Goal: Transaction & Acquisition: Purchase product/service

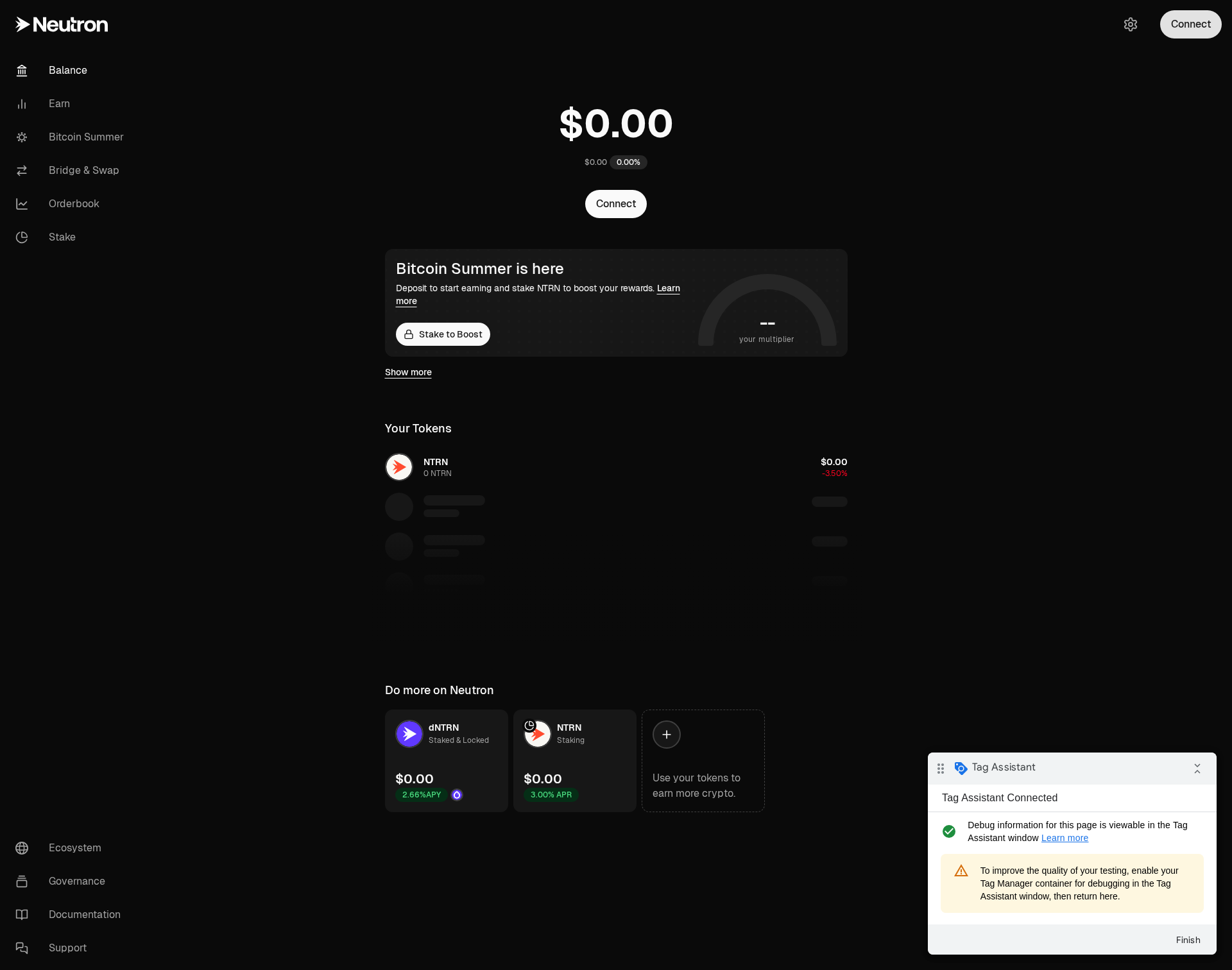
click at [1192, 26] on button "Connect" at bounding box center [1191, 24] width 61 height 29
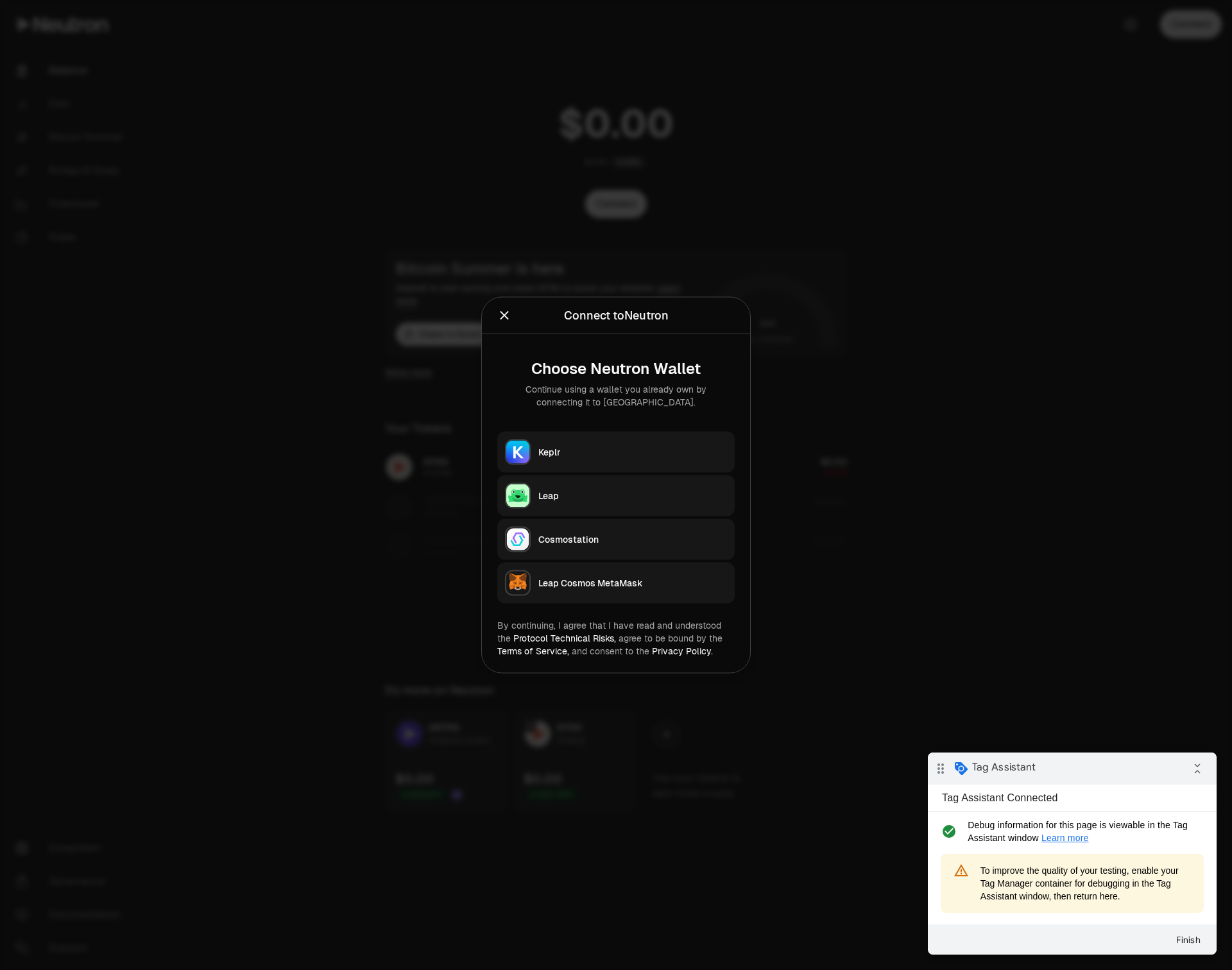
click at [566, 489] on div "Leap" at bounding box center [633, 496] width 189 height 13
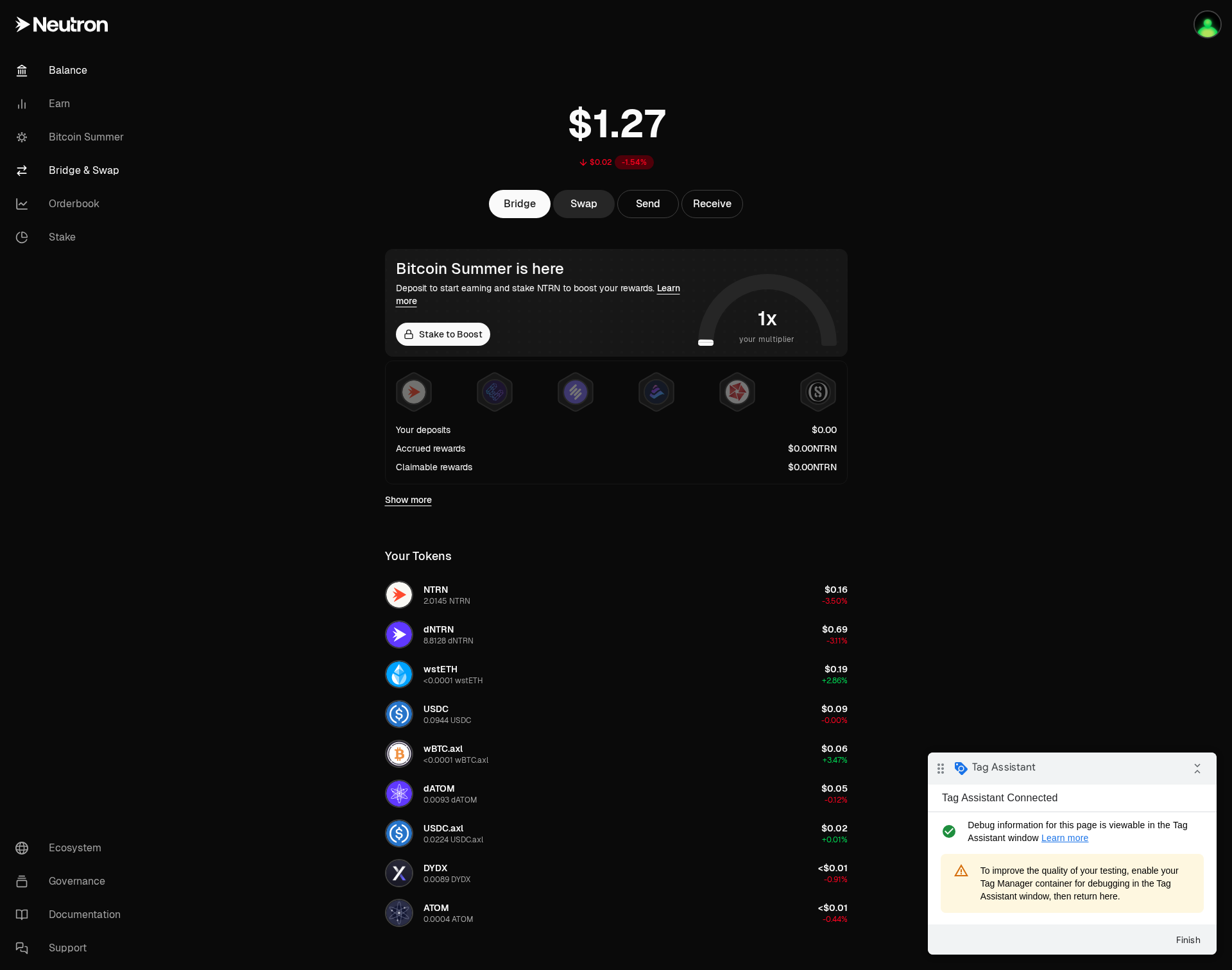
click at [60, 171] on link "Bridge & Swap" at bounding box center [71, 171] width 134 height 34
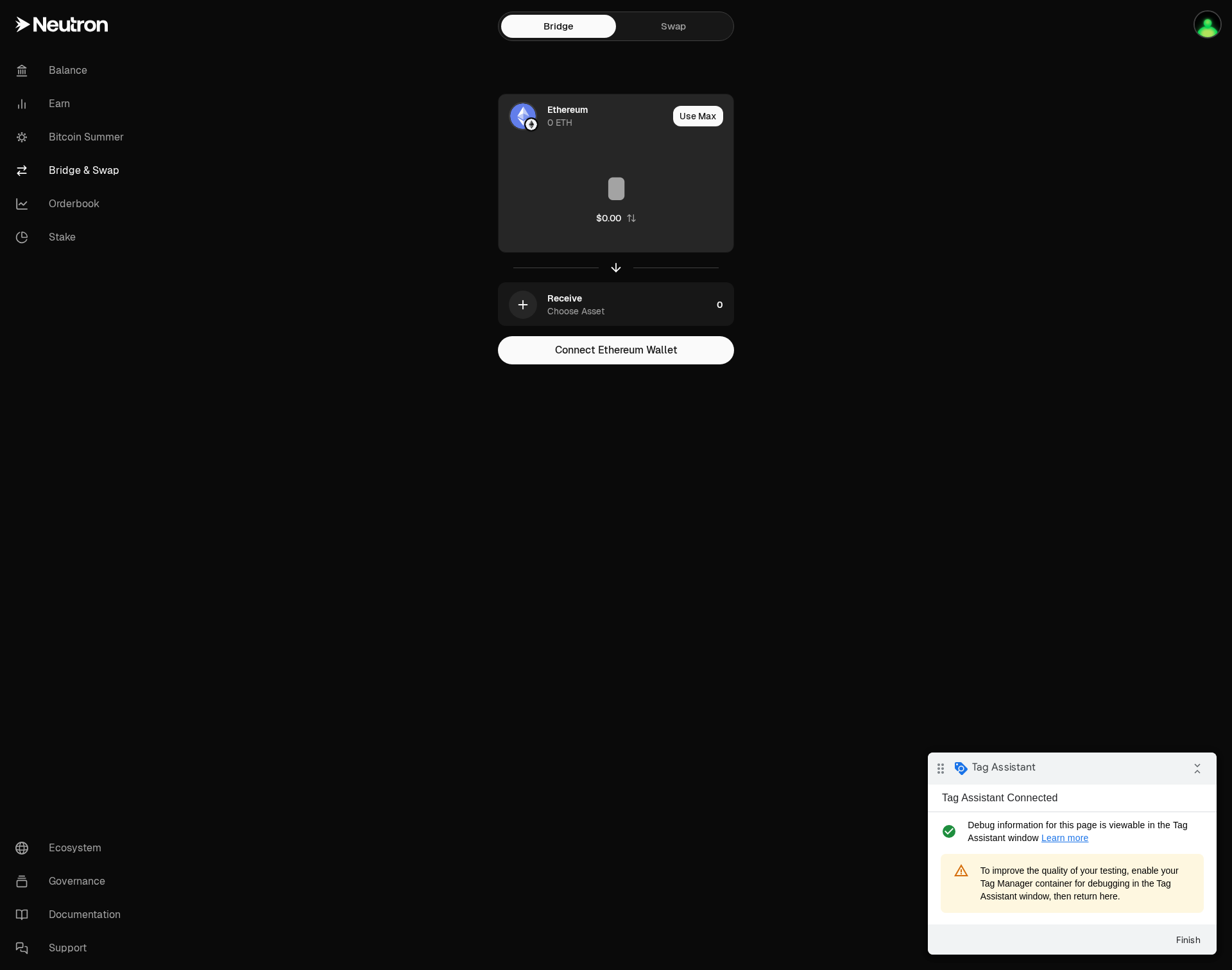
click at [589, 186] on input at bounding box center [616, 189] width 235 height 39
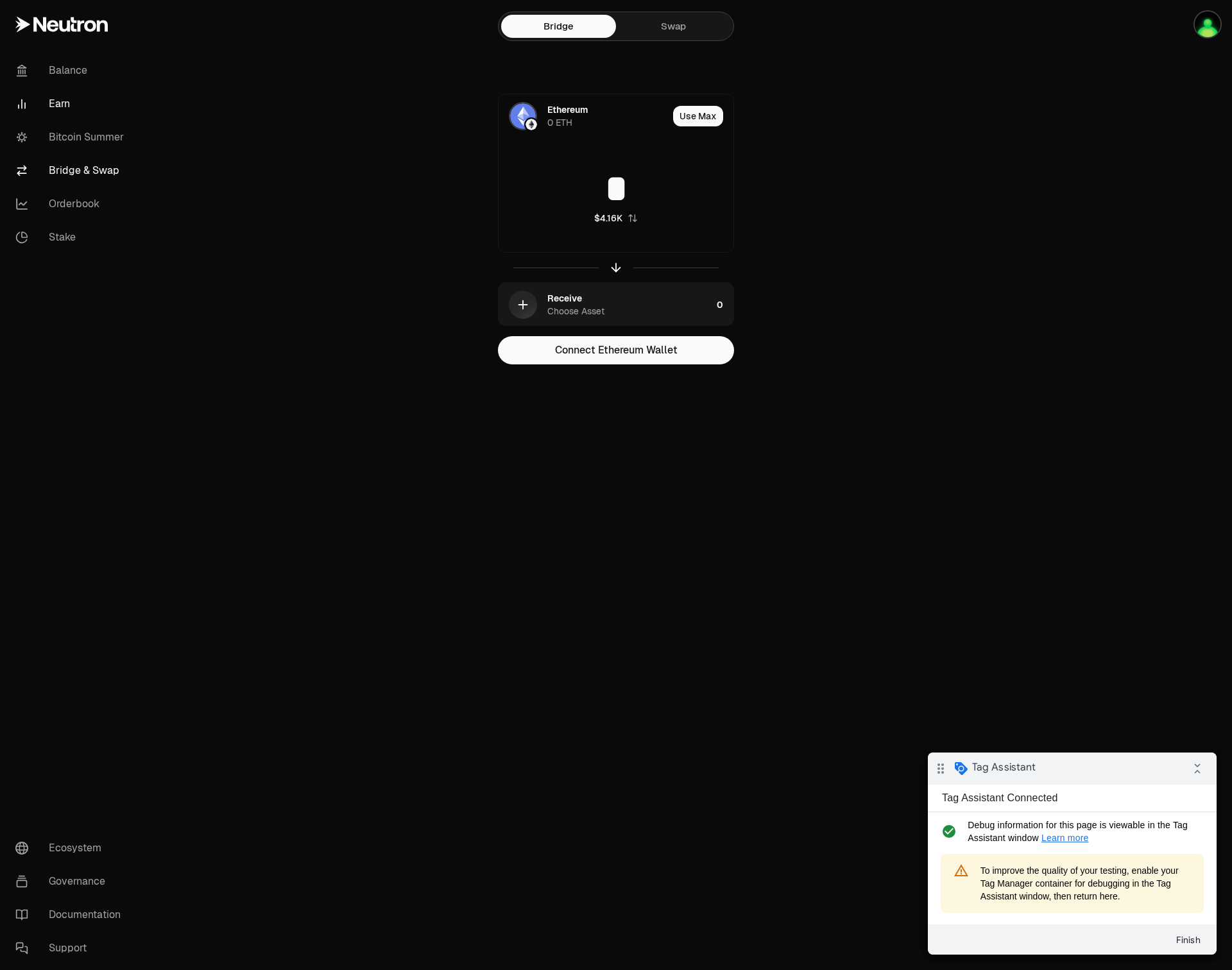
type input "*"
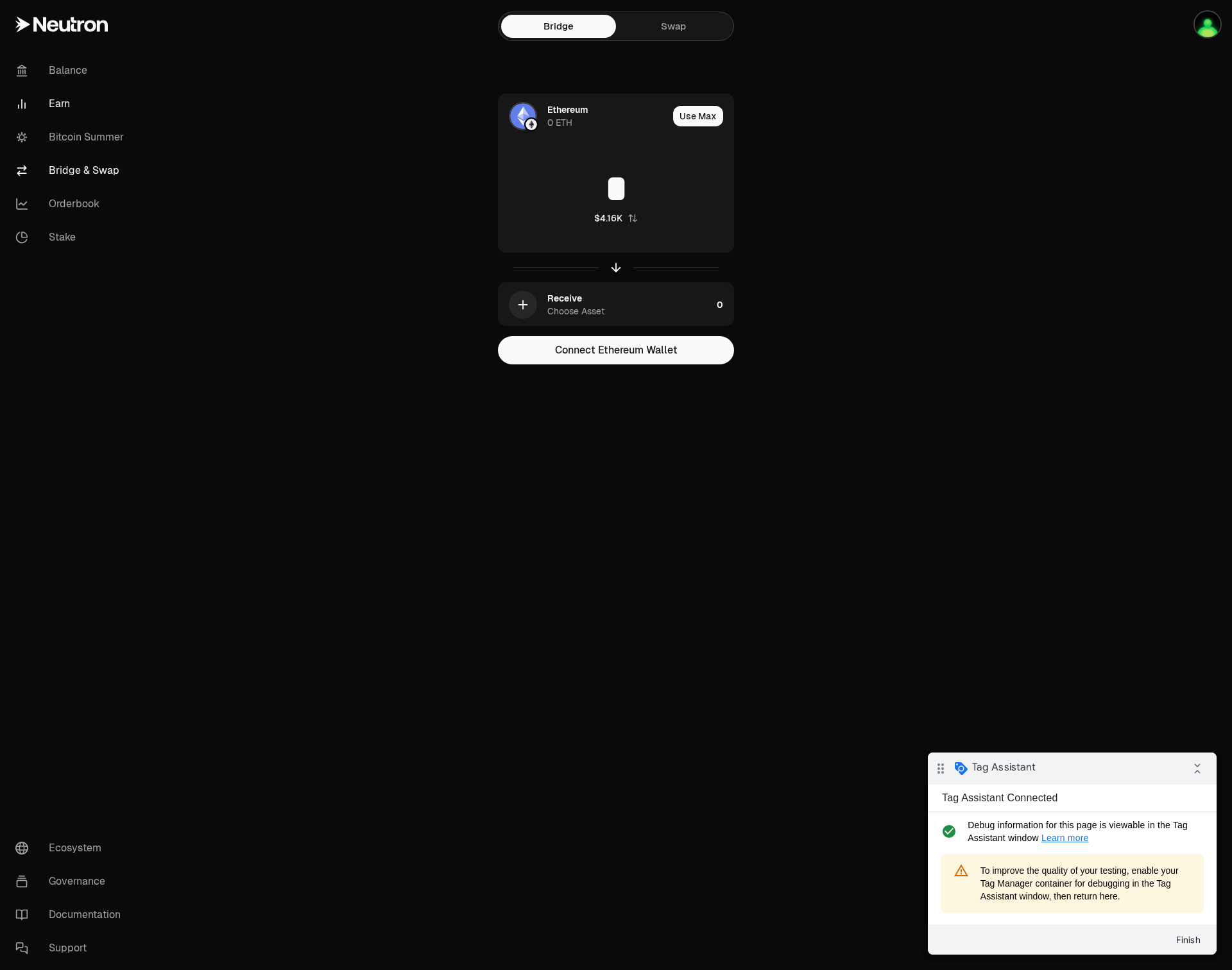
click at [49, 105] on link "Earn" at bounding box center [71, 104] width 134 height 34
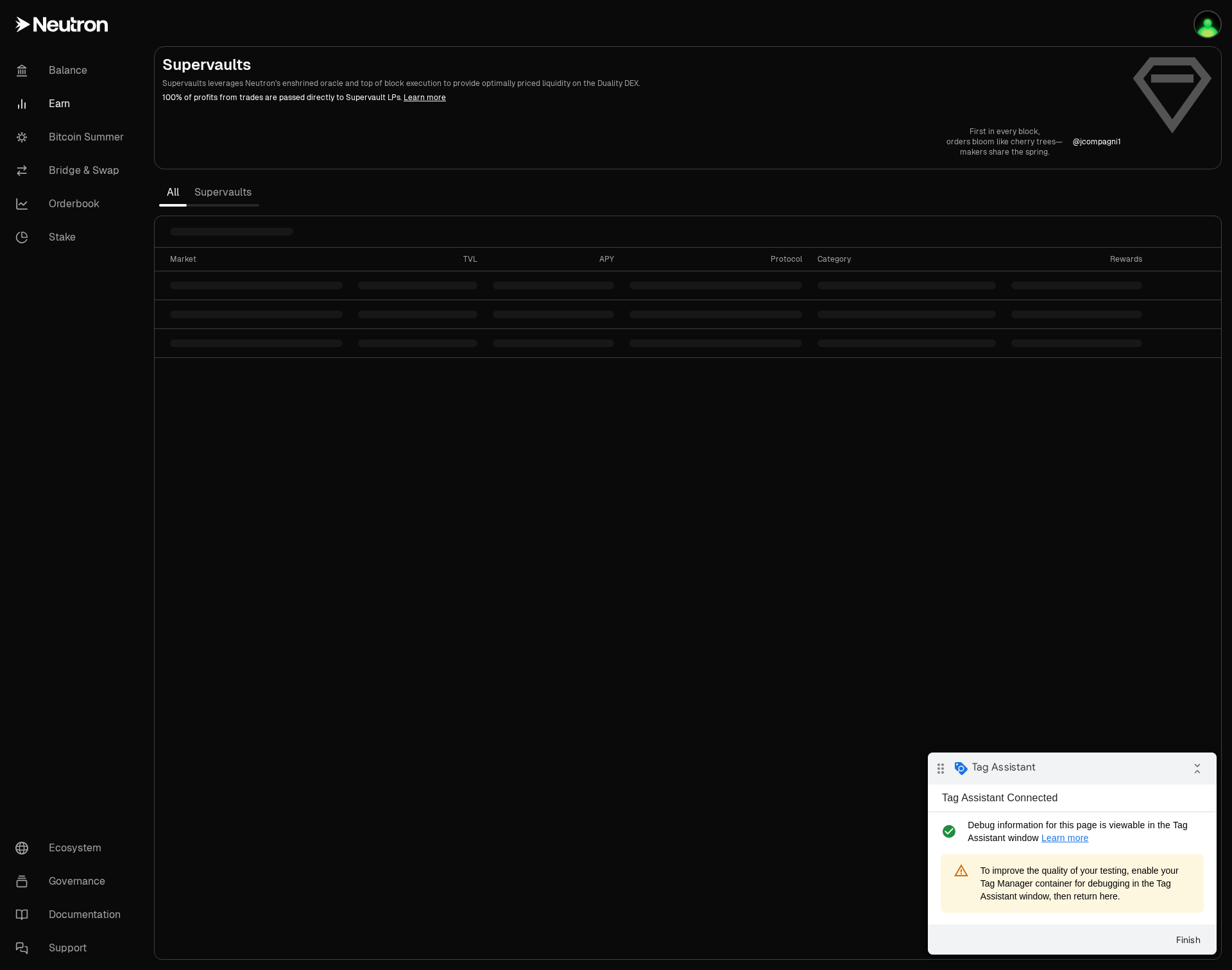
click at [238, 188] on link "Supervaults" at bounding box center [222, 192] width 72 height 26
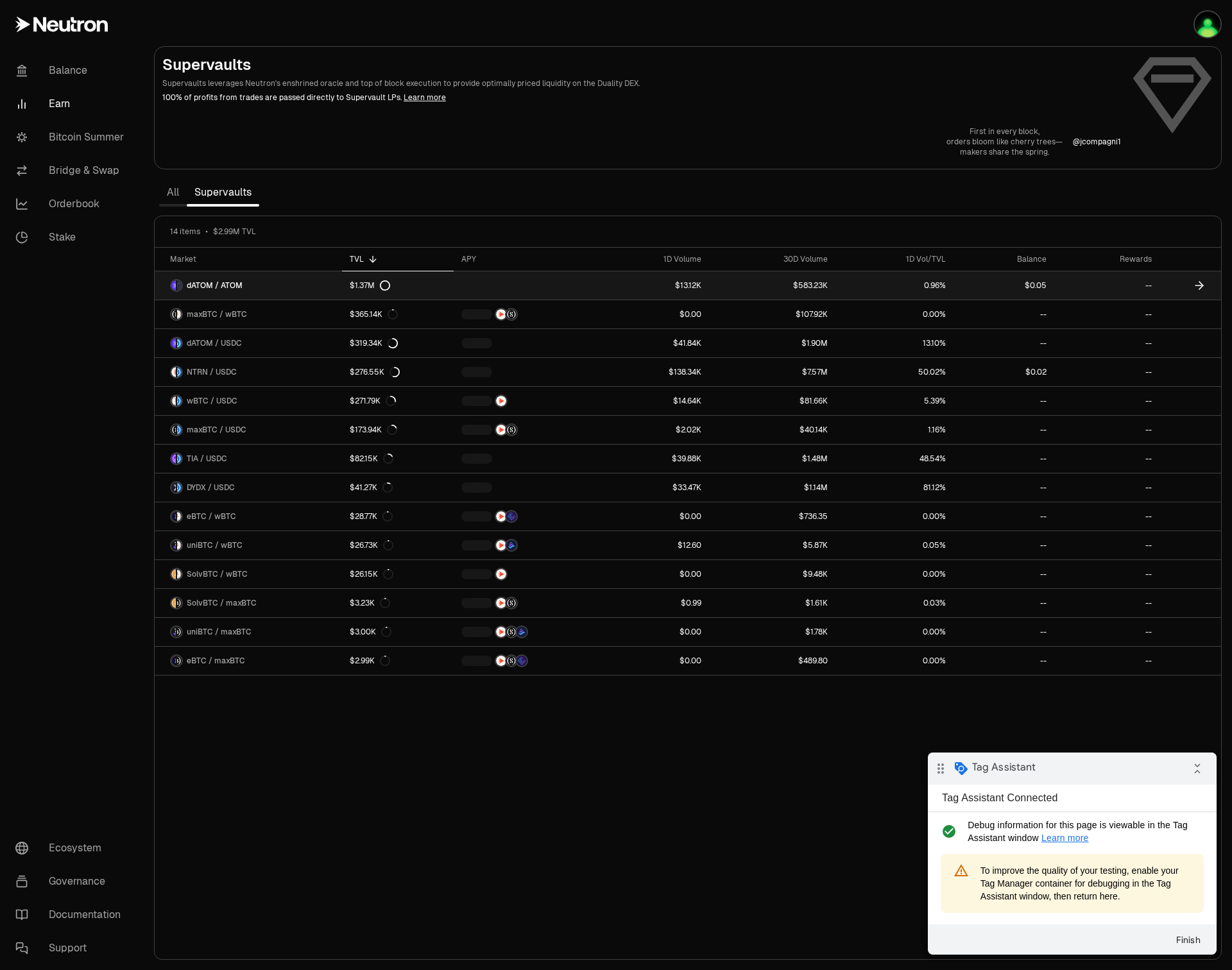
click at [224, 289] on span "dATOM / ATOM" at bounding box center [214, 286] width 56 height 10
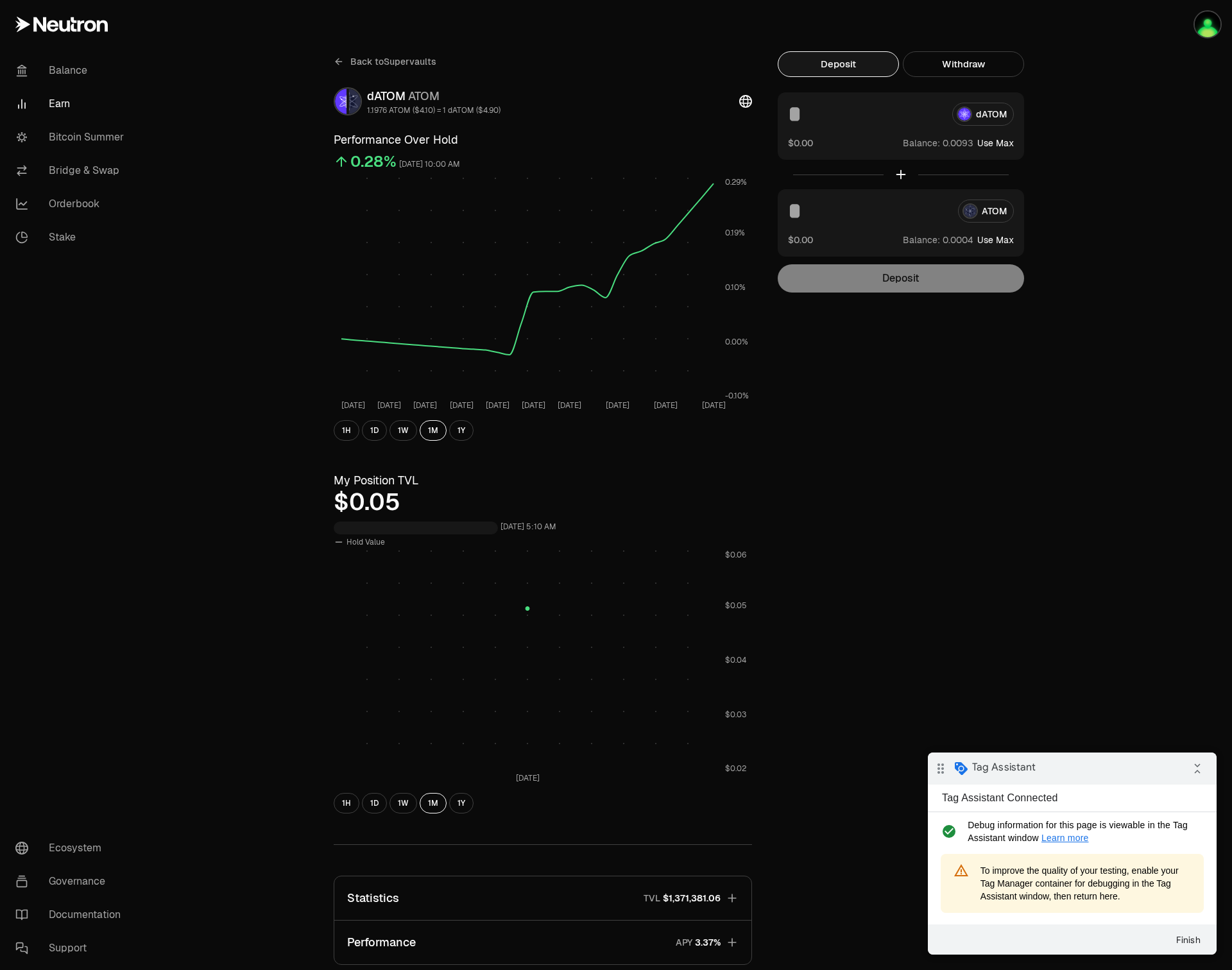
click at [810, 118] on input at bounding box center [865, 114] width 154 height 23
type input "*"
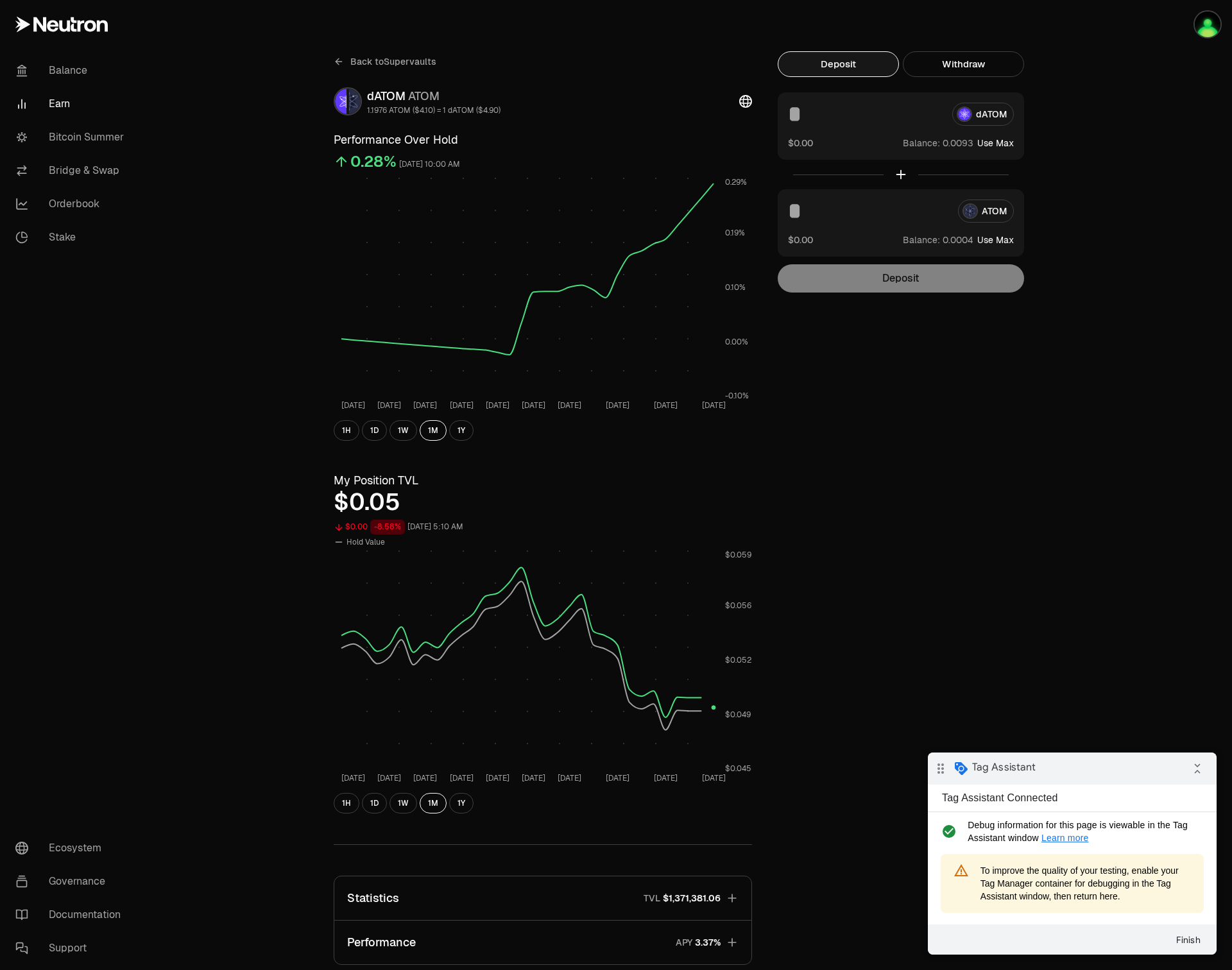
click at [999, 144] on button "Use Max" at bounding box center [995, 143] width 36 height 13
type input "*******"
click at [892, 274] on button "Deposit" at bounding box center [901, 279] width 246 height 29
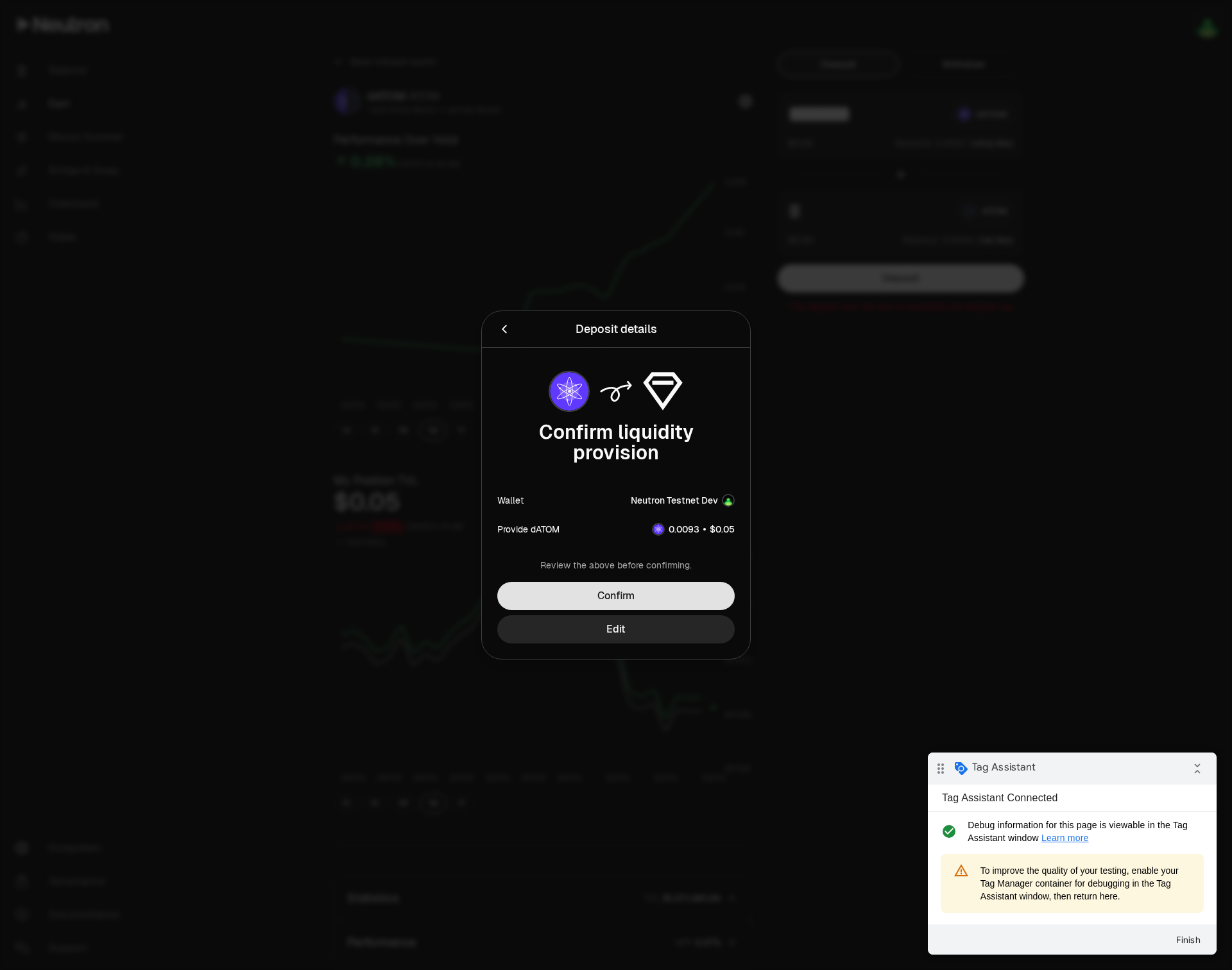
click at [584, 603] on button "Confirm" at bounding box center [616, 596] width 237 height 29
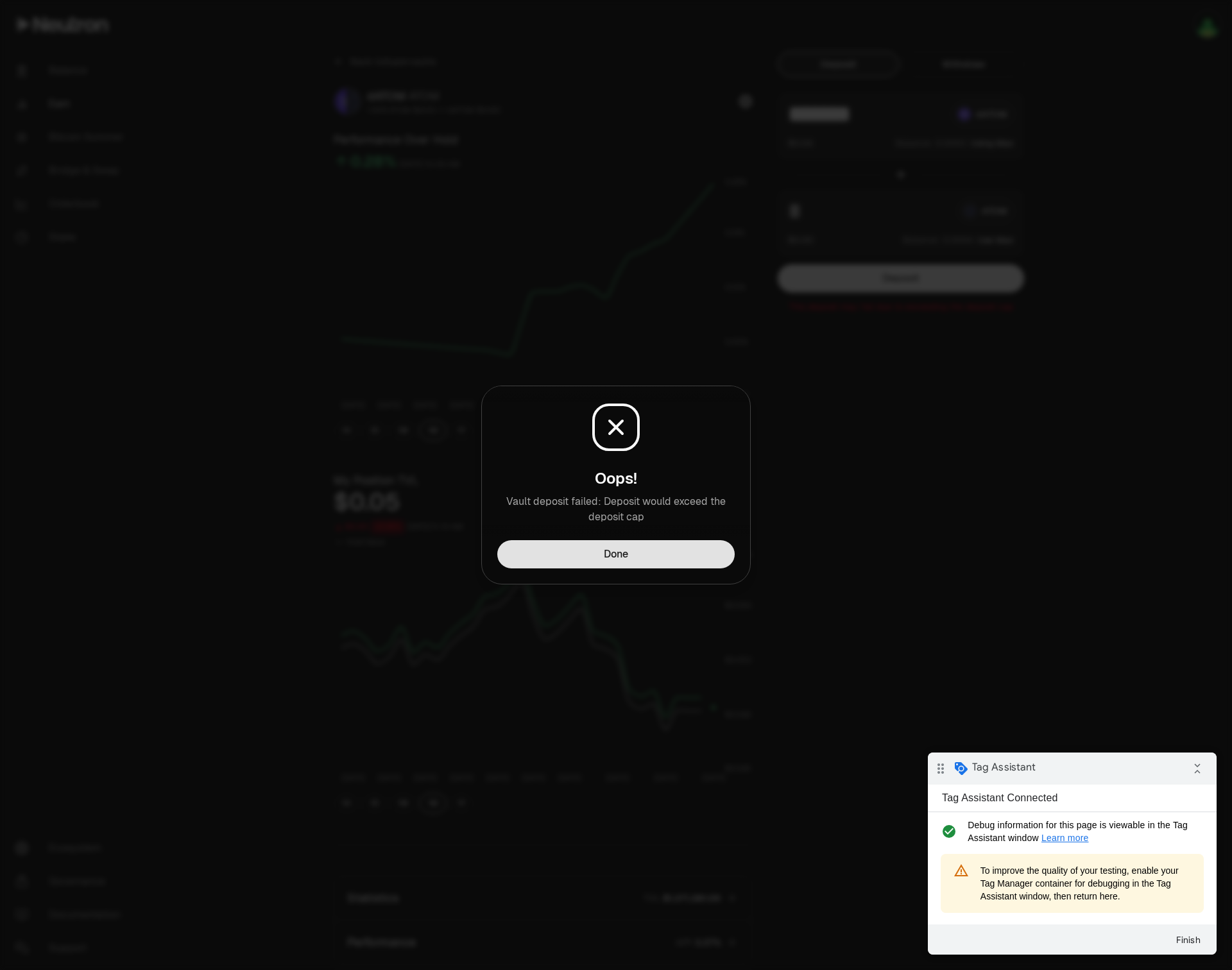
click at [574, 557] on button "Done" at bounding box center [616, 554] width 237 height 29
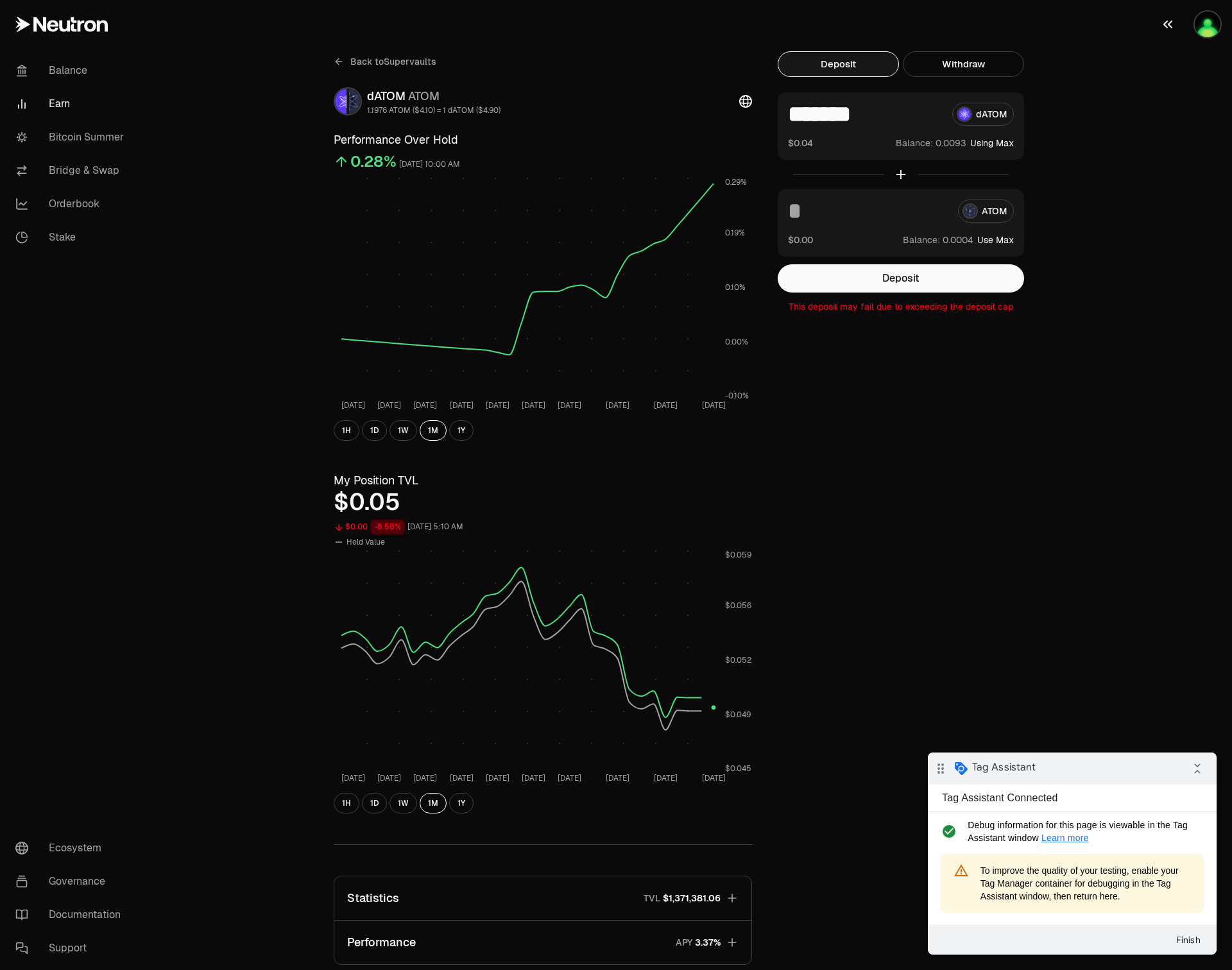
click at [1201, 26] on img "button" at bounding box center [1207, 24] width 26 height 26
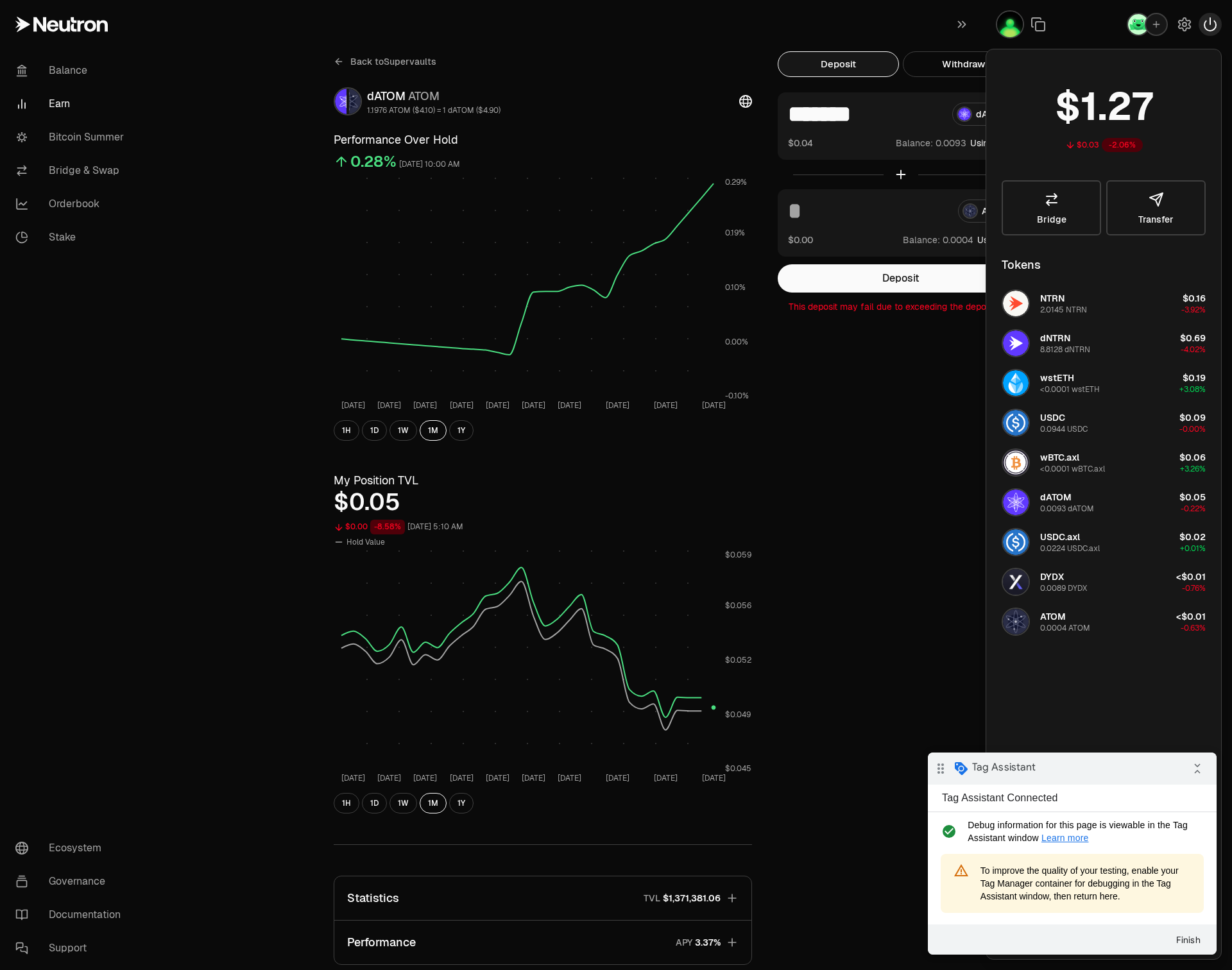
click at [1211, 31] on icon "button" at bounding box center [1210, 24] width 11 height 13
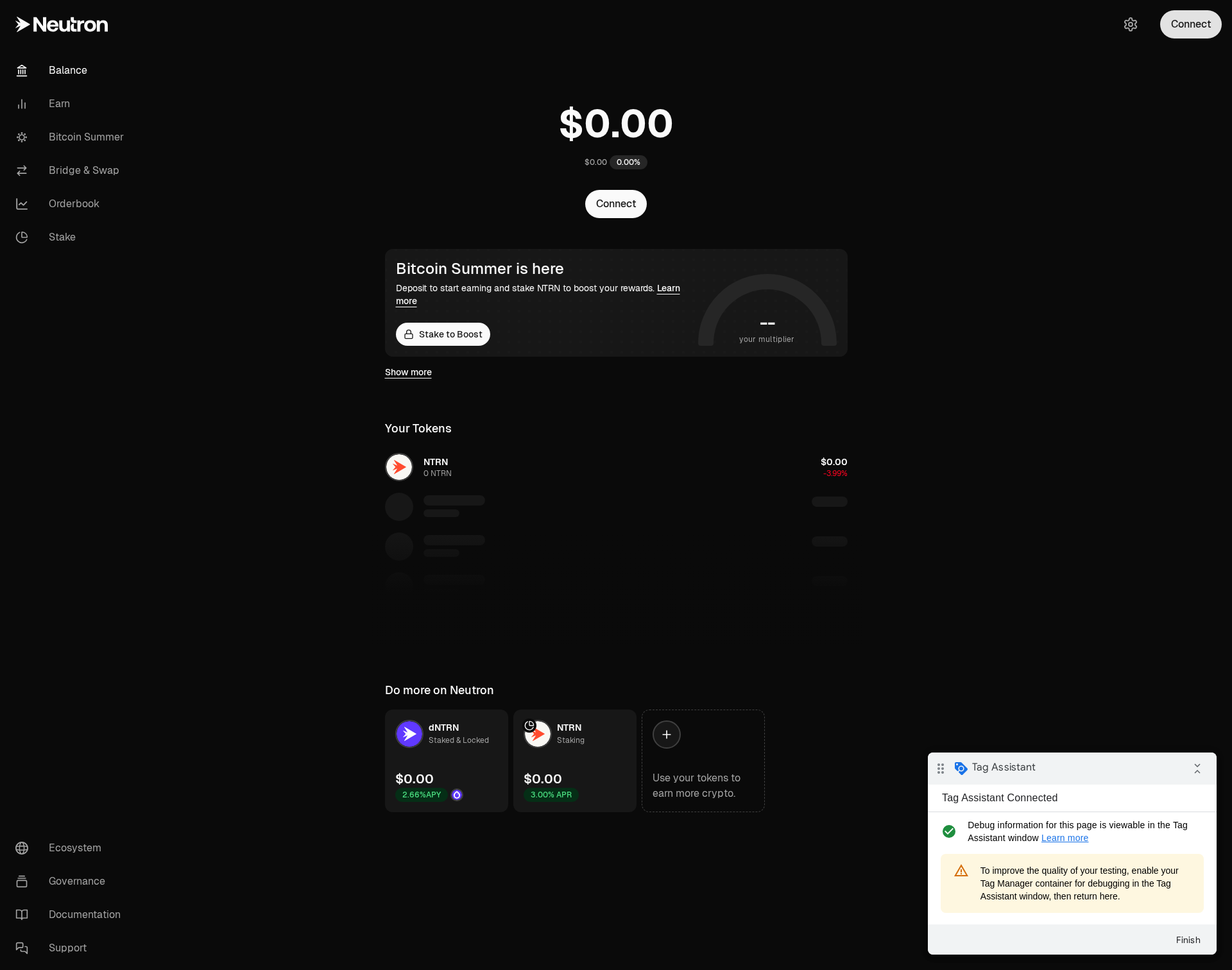
click at [1176, 19] on button "Connect" at bounding box center [1191, 24] width 61 height 29
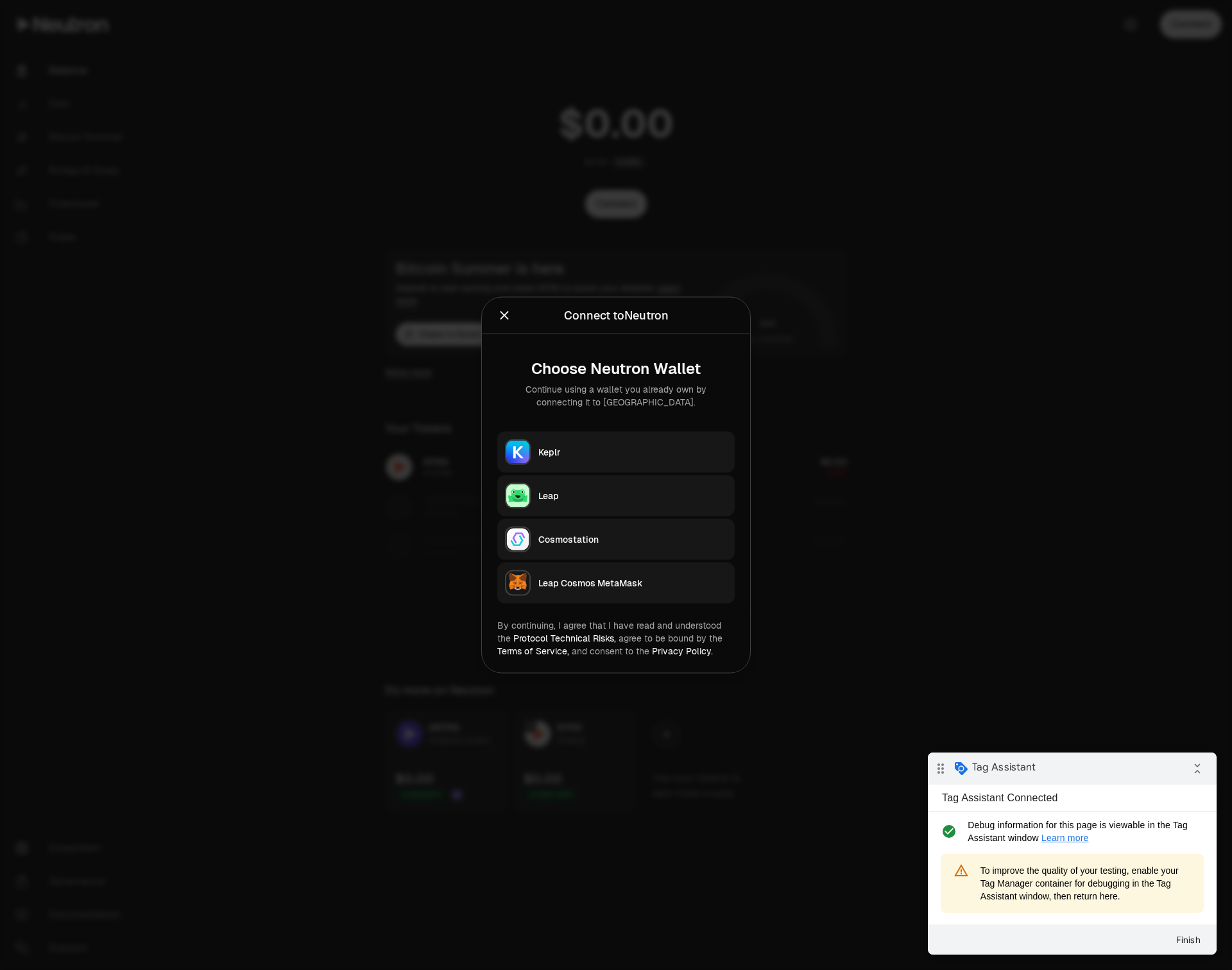
click at [588, 496] on div "Leap" at bounding box center [633, 496] width 189 height 13
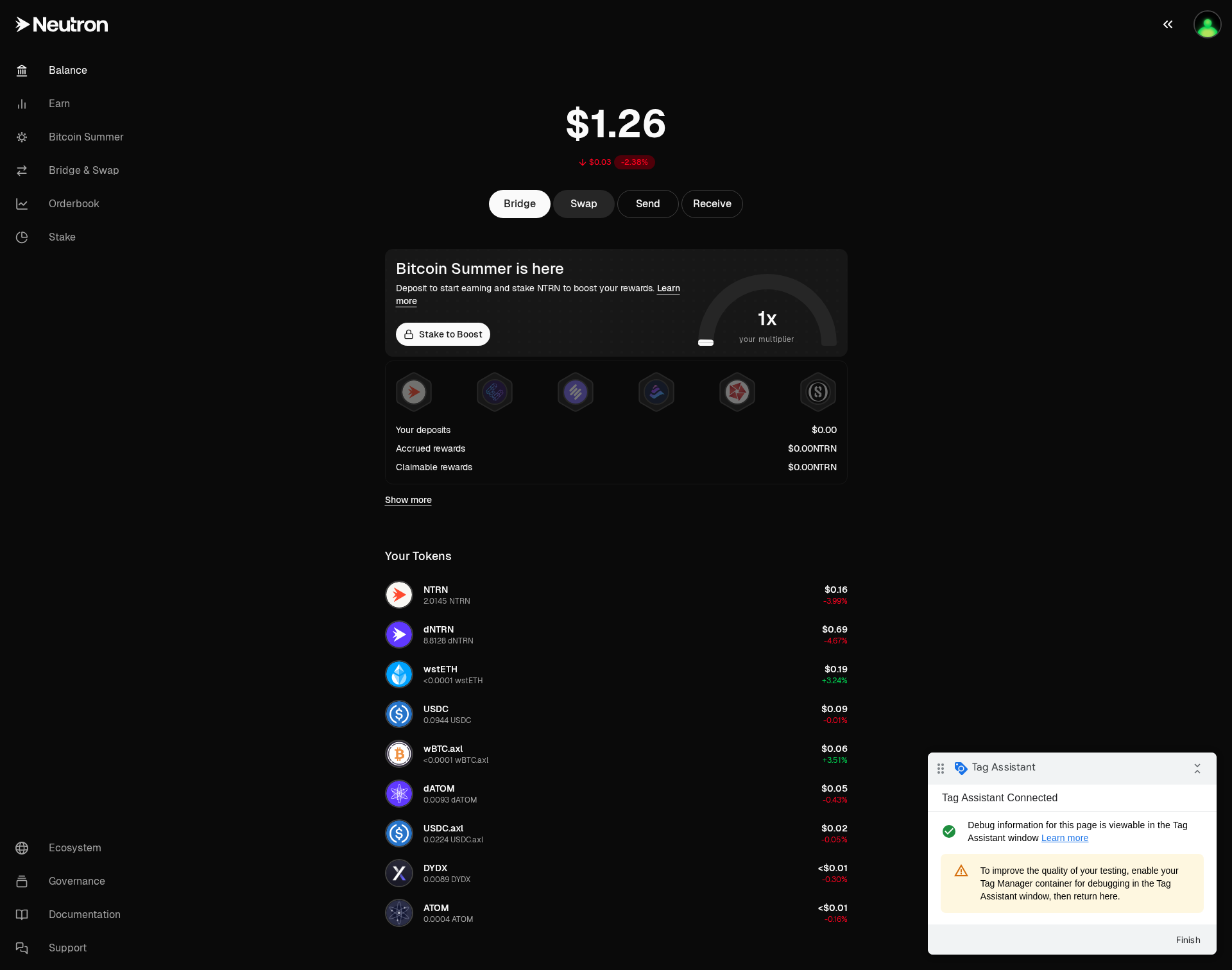
click at [1201, 29] on img "button" at bounding box center [1207, 24] width 26 height 26
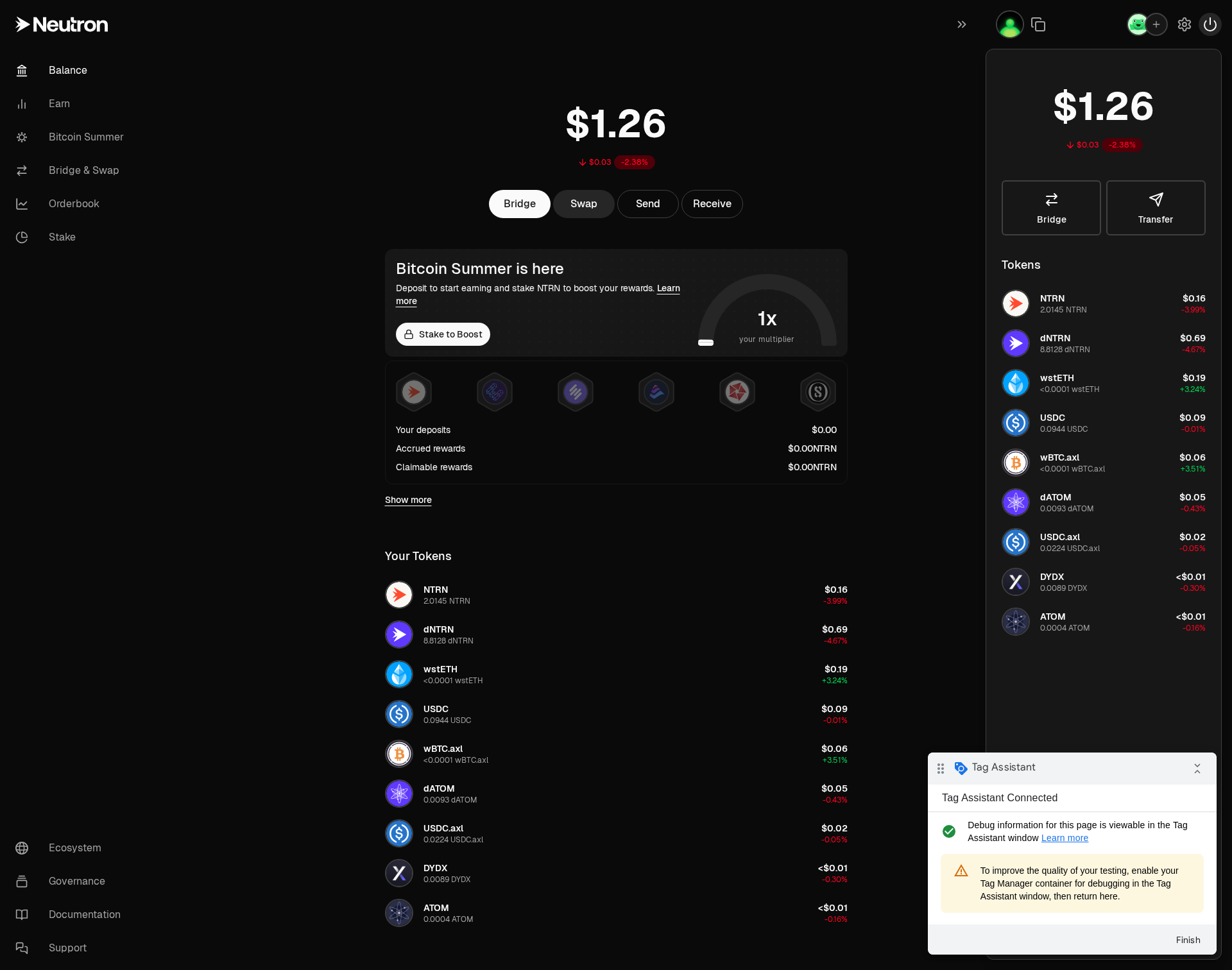
click at [1212, 25] on icon "button" at bounding box center [1210, 24] width 16 height 16
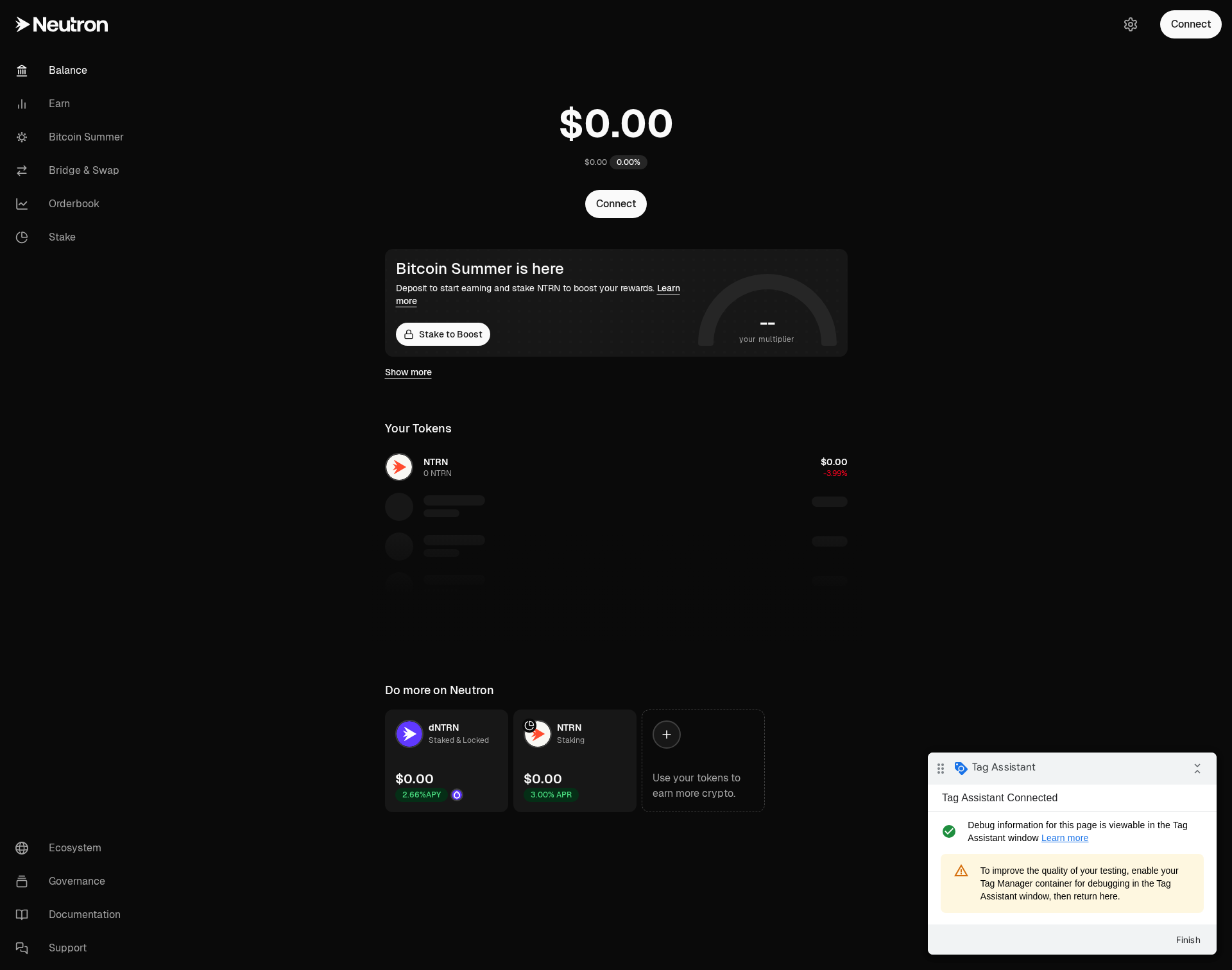
click at [334, 205] on main "$0.00 0.00% Connect Bitcoin Summer is here Deposit to start earning and stake N…" at bounding box center [687, 431] width 1088 height 864
click at [1210, 21] on button "Connect" at bounding box center [1191, 24] width 61 height 29
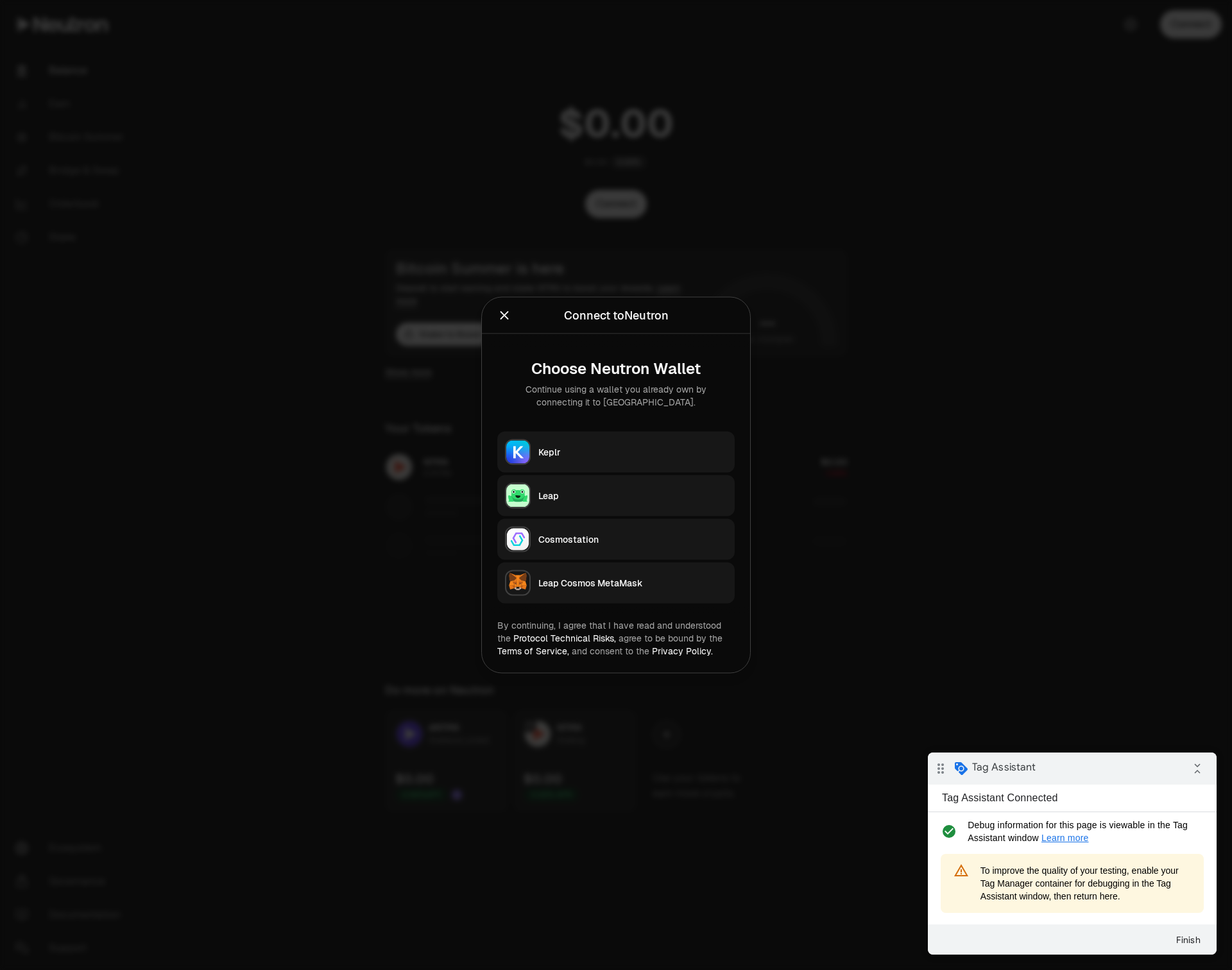
click at [562, 493] on div "Leap" at bounding box center [633, 496] width 189 height 13
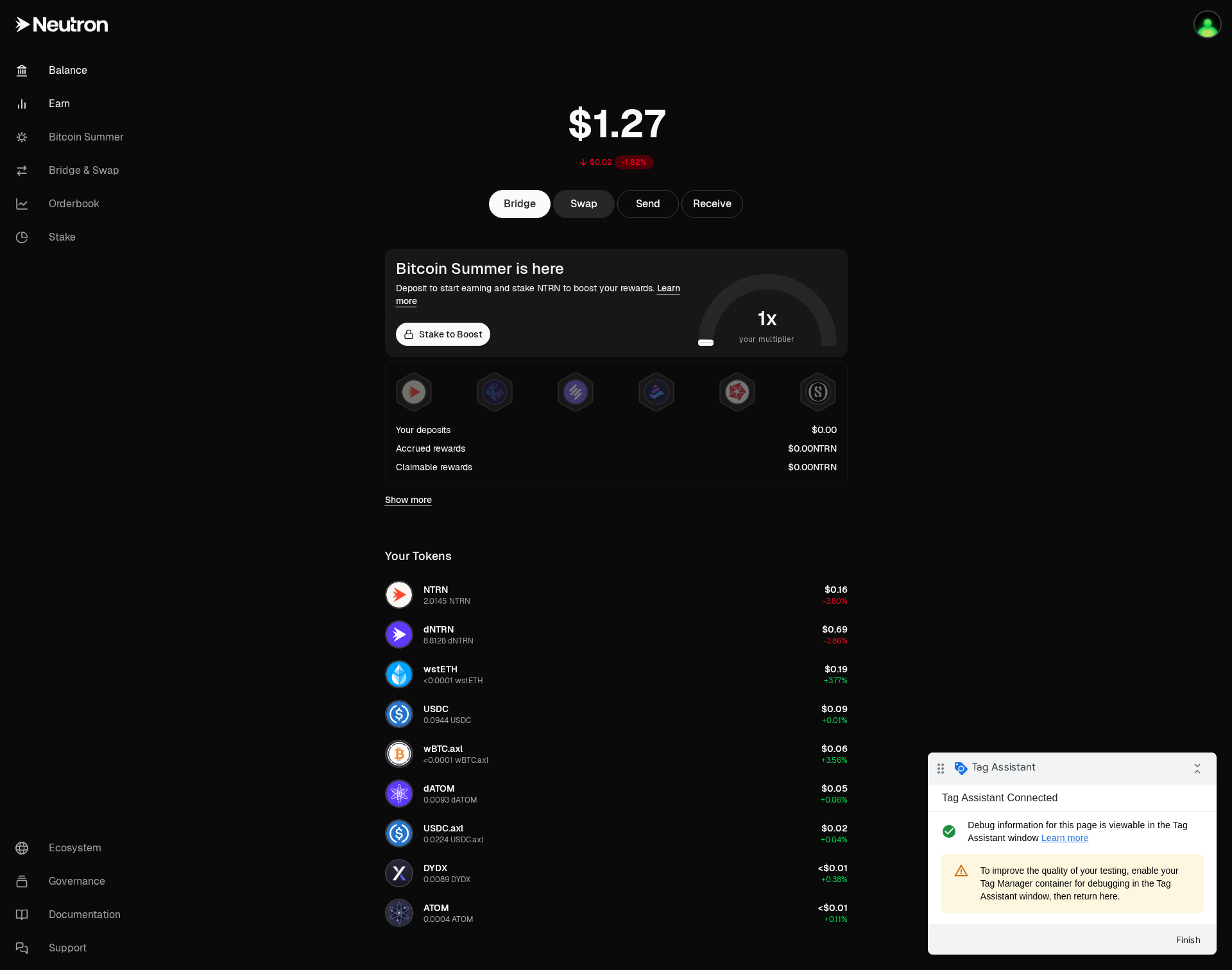
click at [54, 100] on link "Earn" at bounding box center [71, 104] width 134 height 34
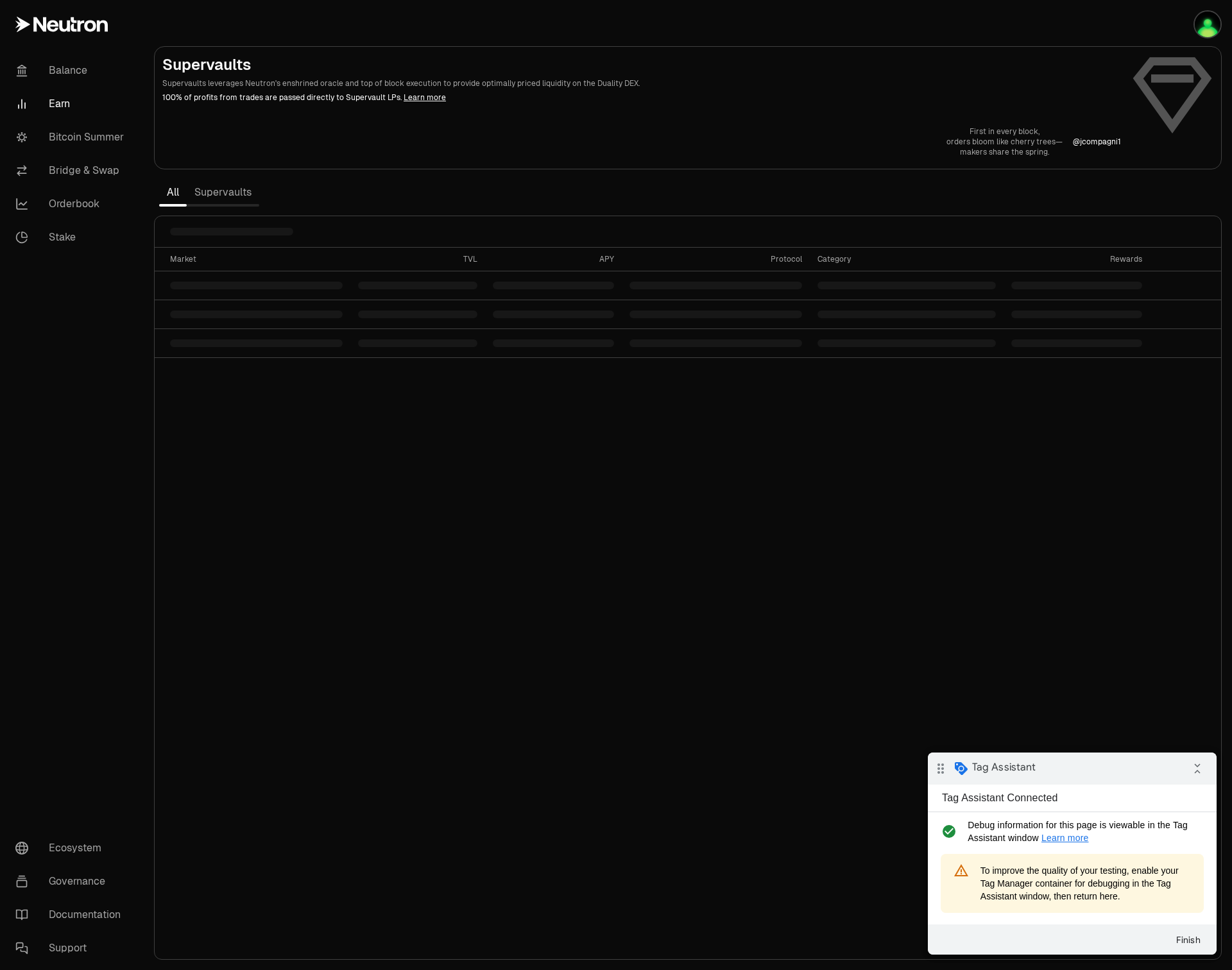
click at [218, 187] on link "Supervaults" at bounding box center [222, 192] width 72 height 26
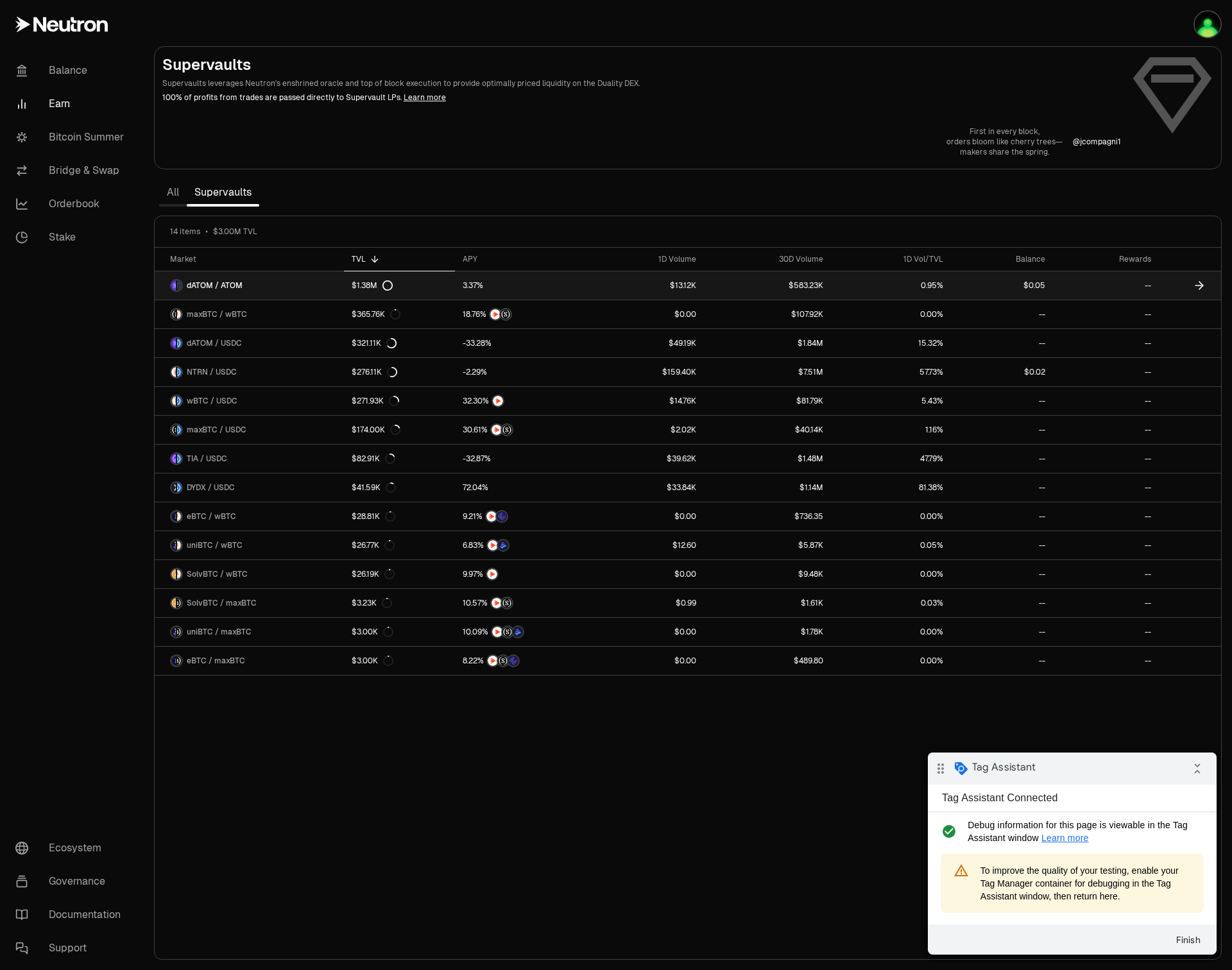
click at [234, 288] on span "dATOM / ATOM" at bounding box center [214, 286] width 56 height 10
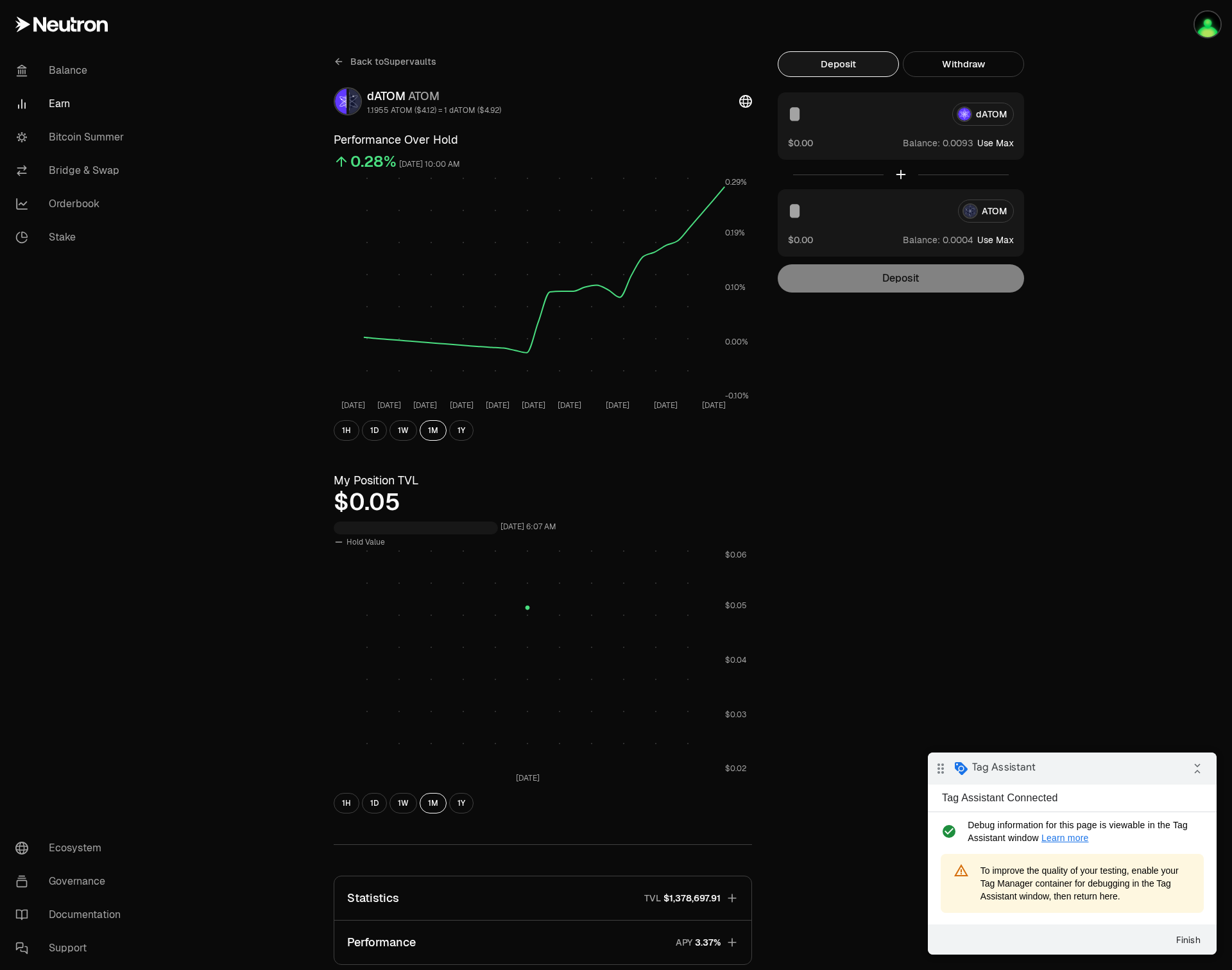
click at [833, 207] on input at bounding box center [868, 211] width 160 height 23
click at [986, 244] on button "Use Max" at bounding box center [995, 240] width 36 height 13
type input "********"
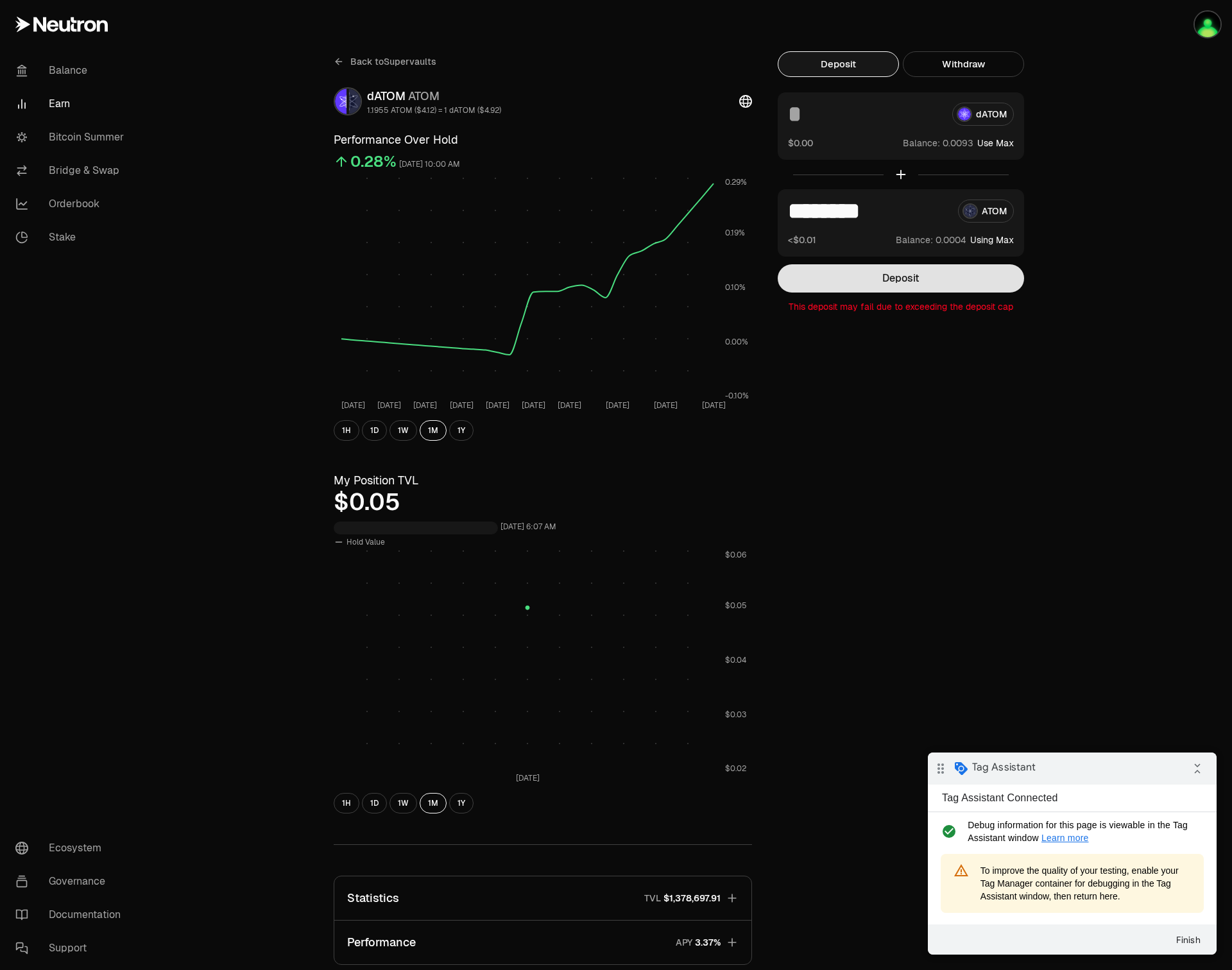
click at [918, 276] on button "Deposit" at bounding box center [901, 279] width 246 height 29
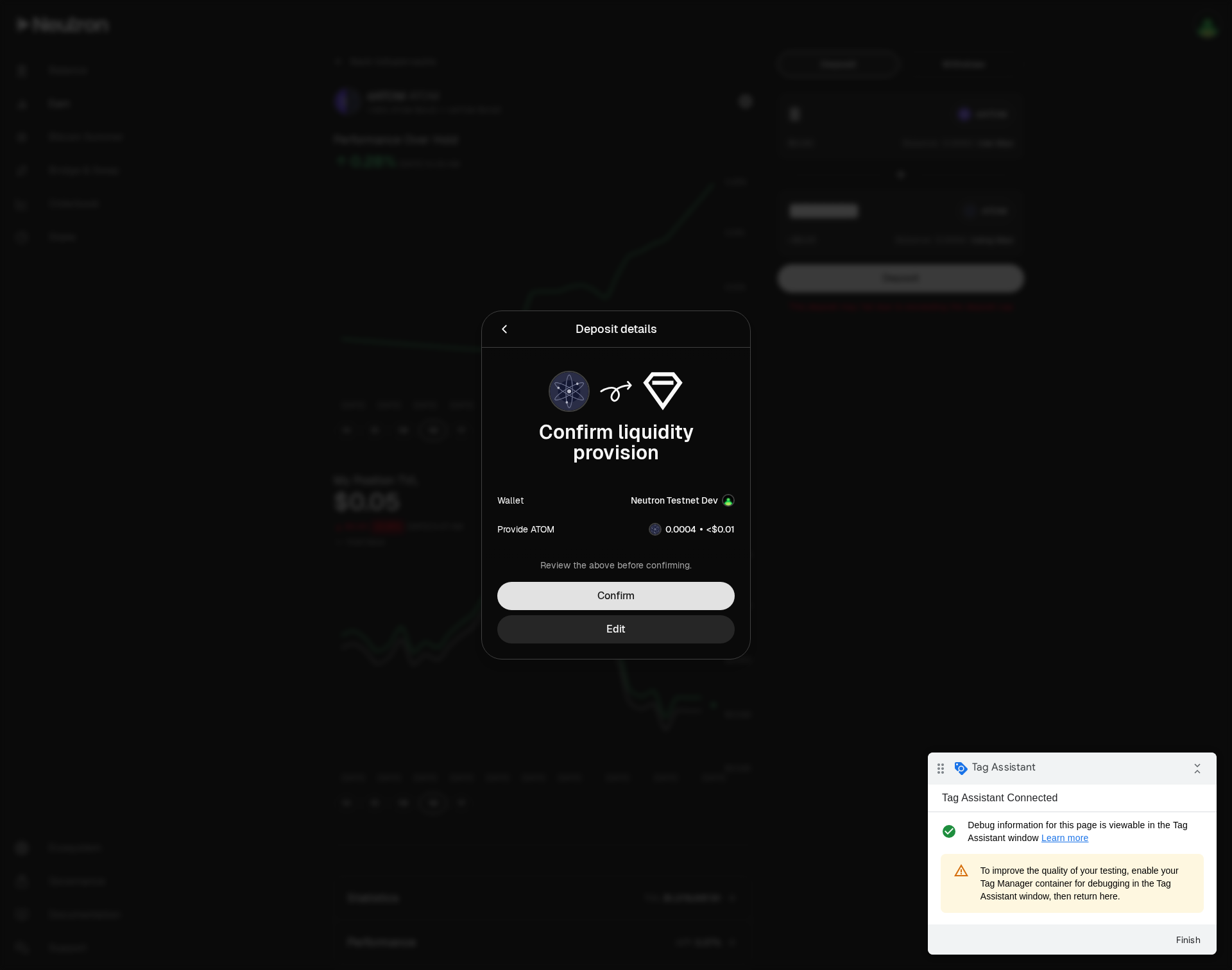
click at [562, 602] on button "Confirm" at bounding box center [616, 596] width 237 height 29
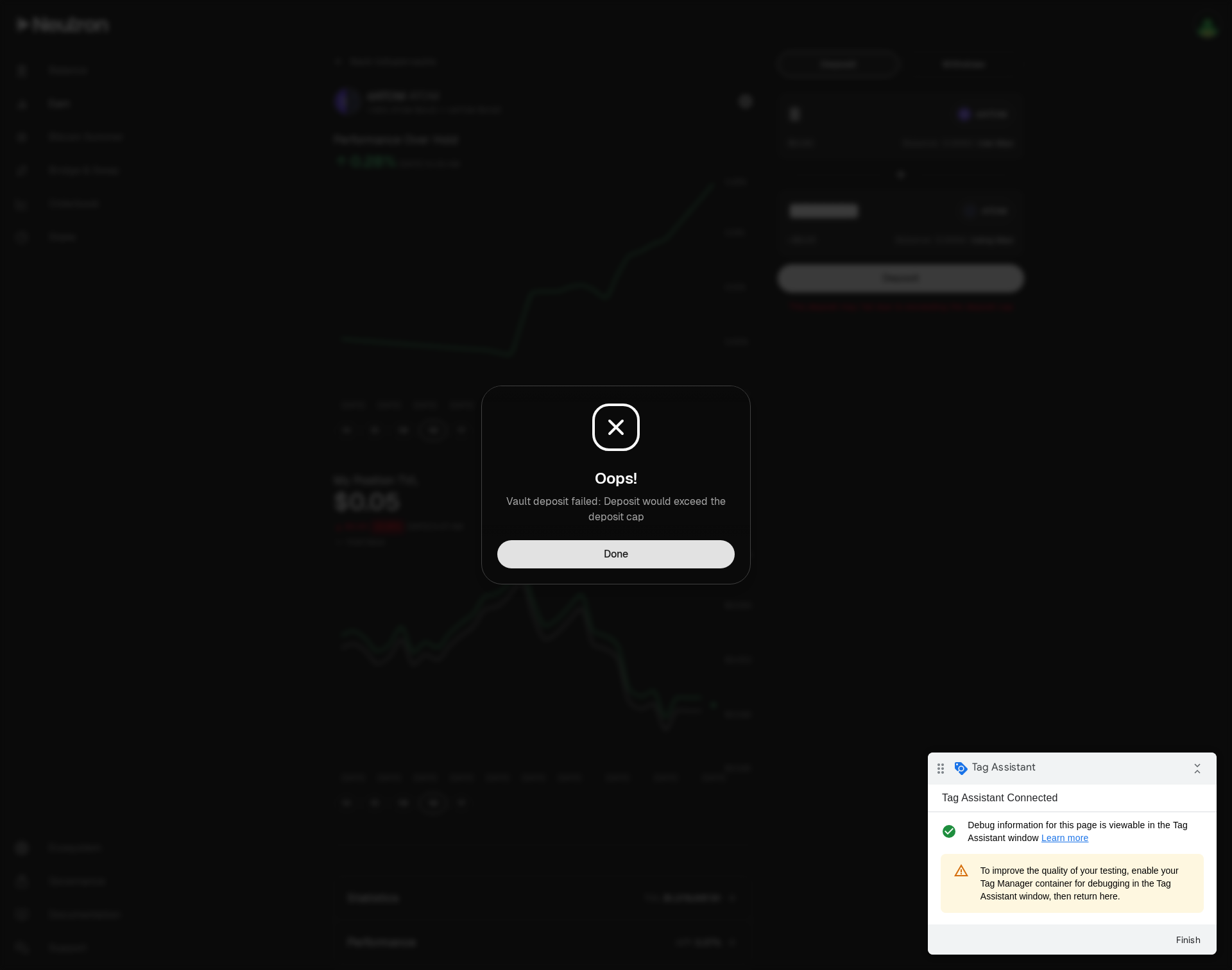
click at [523, 551] on button "Done" at bounding box center [616, 554] width 237 height 29
